Goal: Navigation & Orientation: Find specific page/section

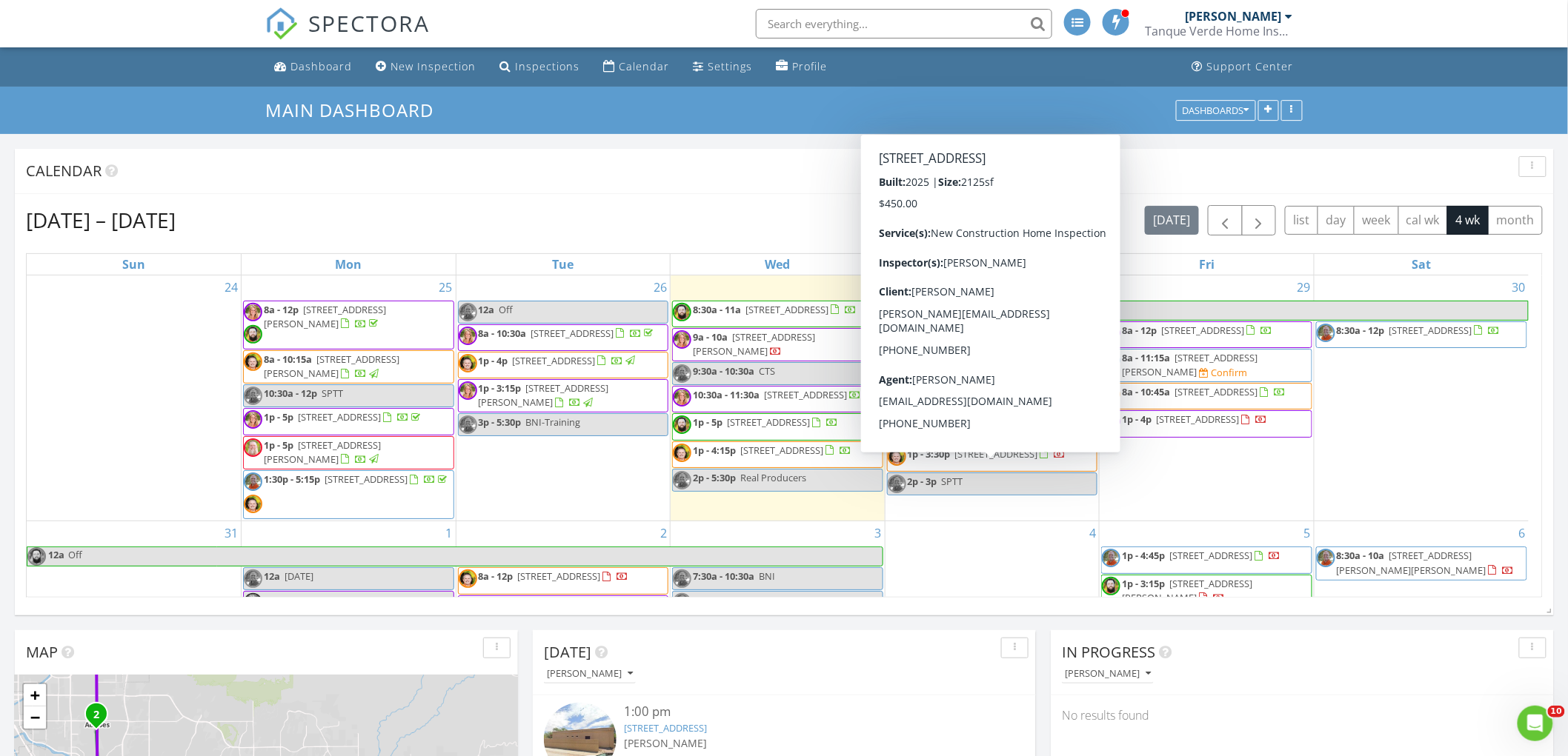
click at [1017, 461] on span "10406 E Silver Fox Dr, Tucson 85748" at bounding box center [997, 453] width 83 height 13
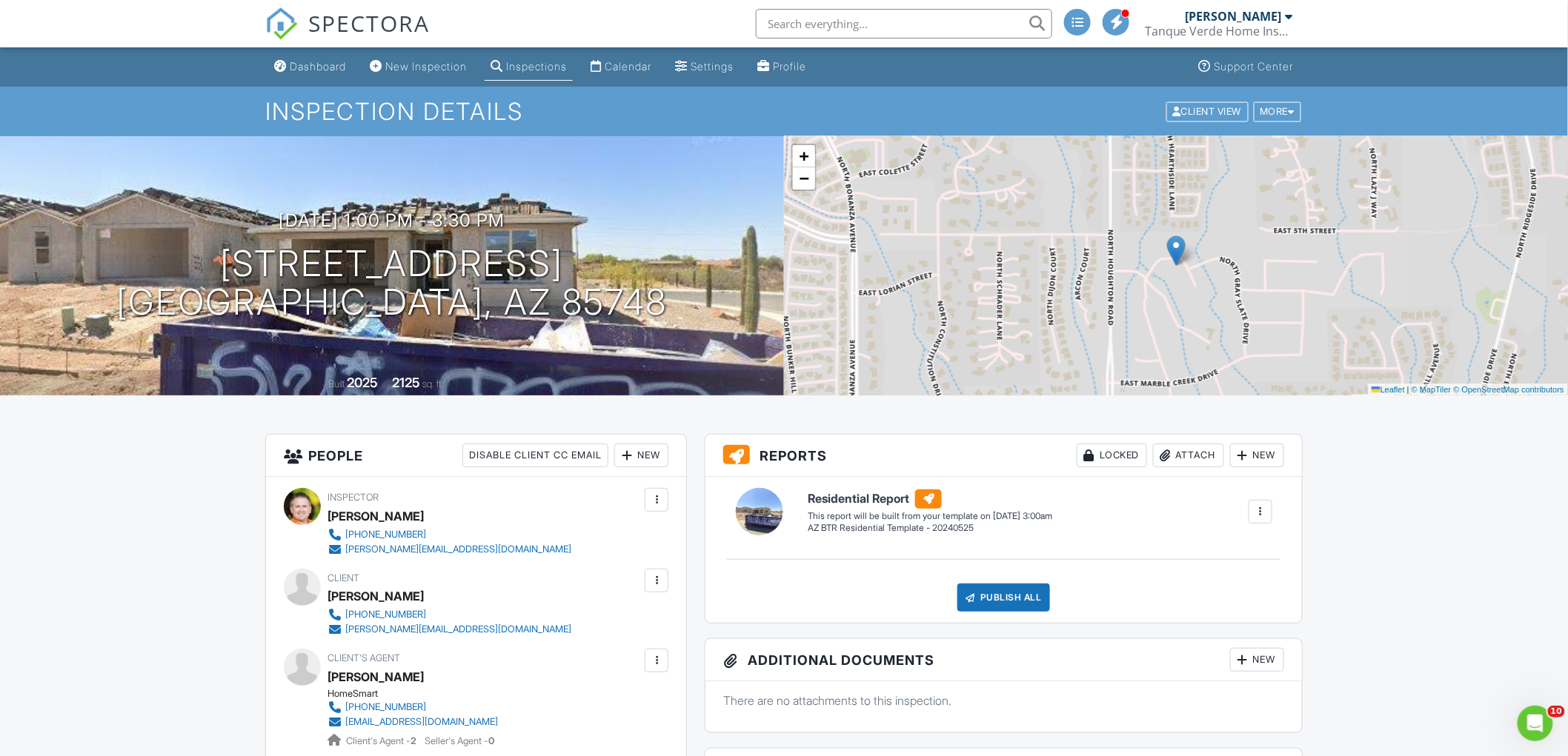
click at [319, 65] on div "Dashboard" at bounding box center [317, 66] width 56 height 13
